Goal: Information Seeking & Learning: Learn about a topic

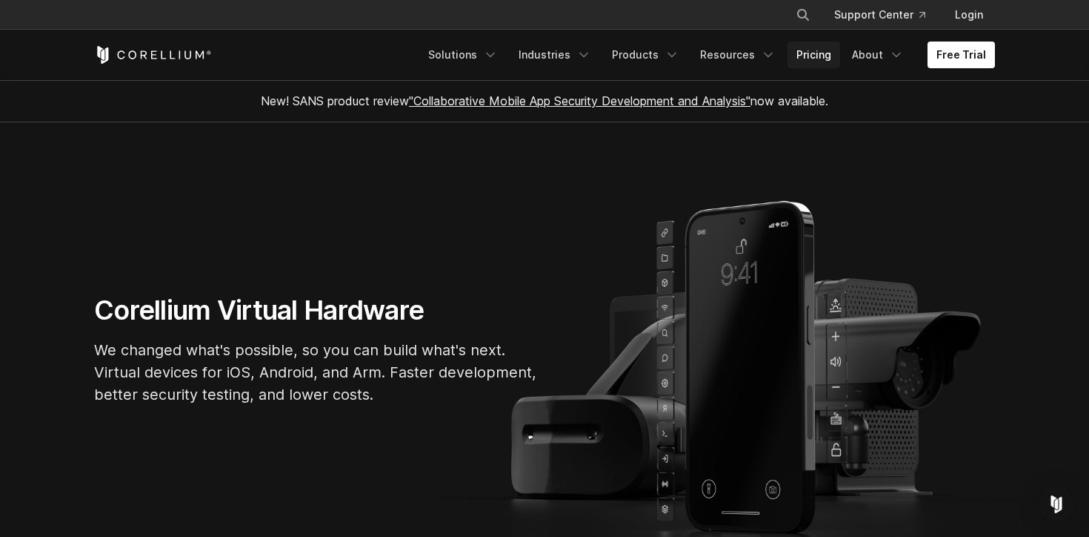
click at [817, 56] on link "Pricing" at bounding box center [814, 55] width 53 height 27
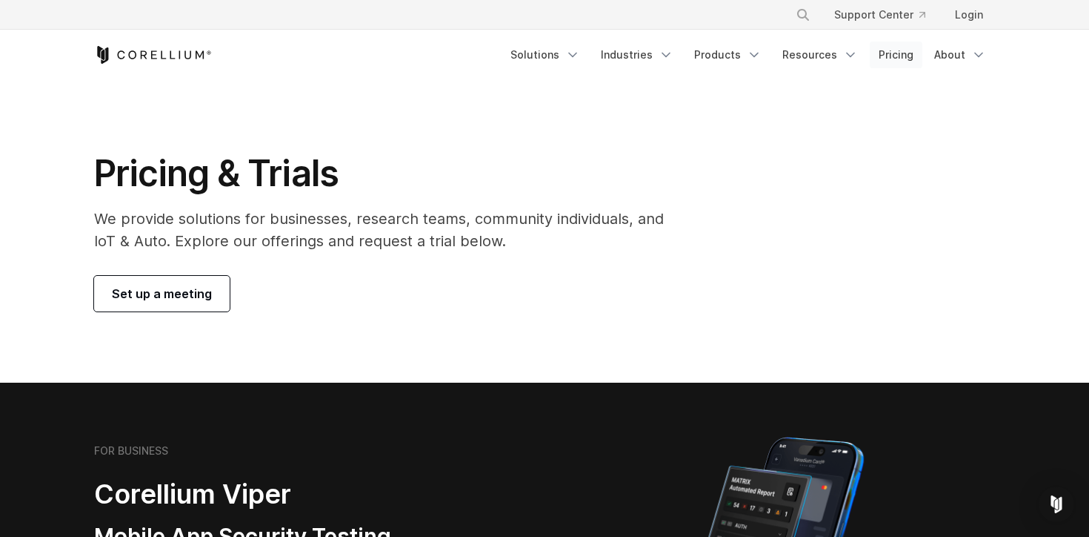
click at [892, 61] on link "Pricing" at bounding box center [896, 55] width 53 height 27
